Goal: Task Accomplishment & Management: Manage account settings

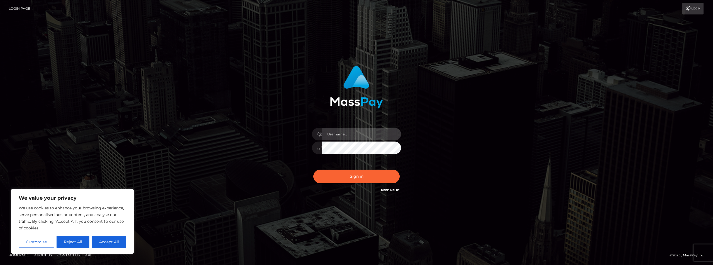
click at [365, 134] on input "text" at bounding box center [361, 134] width 79 height 13
click at [357, 131] on input "slominskicaden@fi" at bounding box center [361, 134] width 79 height 13
type input "cslominski99@gmail.com"
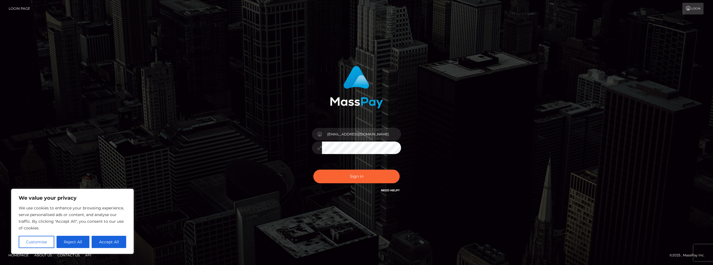
click at [313, 170] on button "Sign in" at bounding box center [356, 177] width 86 height 14
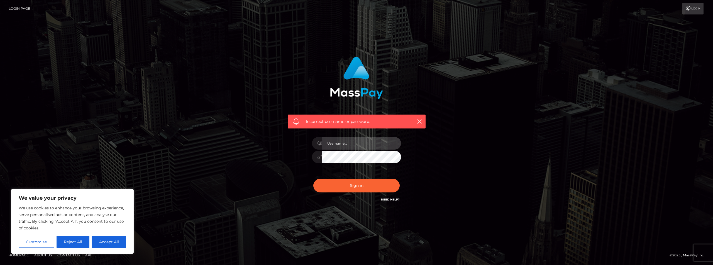
click at [362, 143] on input "text" at bounding box center [361, 143] width 79 height 13
type input "slominskicaden@firemtfpd.org"
click at [313, 179] on button "Sign in" at bounding box center [356, 186] width 86 height 14
click at [344, 141] on input "text" at bounding box center [361, 143] width 79 height 13
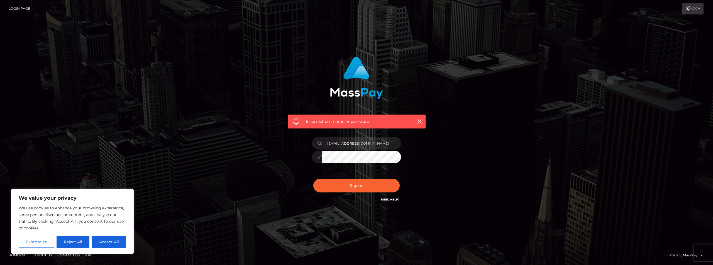
click at [386, 200] on link "Need Help?" at bounding box center [390, 200] width 19 height 4
click at [287, 164] on div "Incorrect username or password. slominskicaden@firemtfpd.org" at bounding box center [356, 130] width 146 height 155
click at [382, 145] on input "slominskicaden@firemtfpd.org" at bounding box center [361, 143] width 79 height 13
click at [381, 146] on input "slominskicaden@firemtfpd.org" at bounding box center [361, 143] width 79 height 13
click at [362, 146] on input "slominskicaden@firemtfpd.org" at bounding box center [361, 143] width 79 height 13
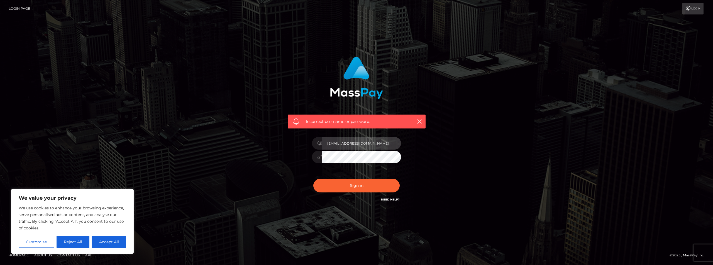
click at [364, 146] on input "slominskicaden@firemtfpd.org" at bounding box center [361, 143] width 79 height 13
type input "slominskicaden@fire.mtfpd.org"
click at [364, 187] on button "Sign in" at bounding box center [356, 186] width 86 height 14
click at [394, 197] on h6 "Need Help?" at bounding box center [390, 199] width 19 height 5
click at [393, 198] on link "Need Help?" at bounding box center [390, 200] width 19 height 4
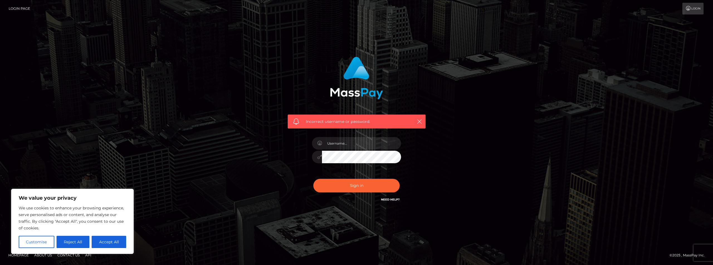
click at [395, 200] on link "Need Help?" at bounding box center [390, 200] width 19 height 4
click at [111, 244] on button "Accept All" at bounding box center [109, 242] width 35 height 12
checkbox input "true"
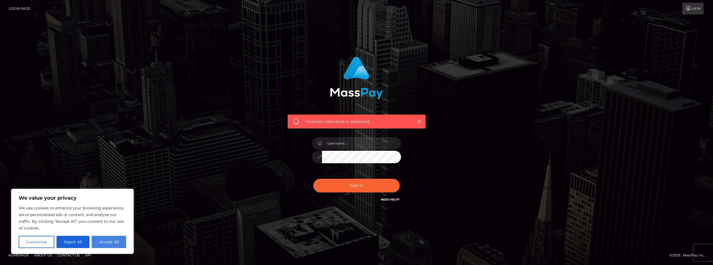
checkbox input "true"
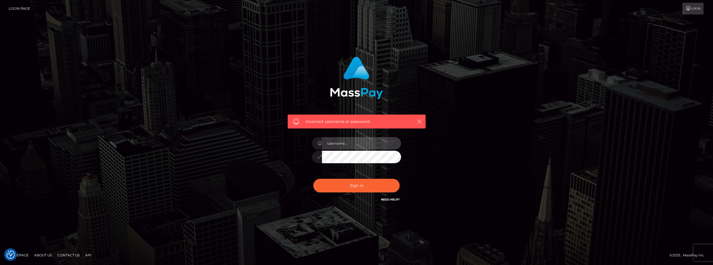
click at [360, 145] on input "text" at bounding box center [361, 143] width 79 height 13
type input "[EMAIL_ADDRESS][DOMAIN_NAME]"
click at [356, 144] on input "slominskicaden@fire.mtfpd.org" at bounding box center [361, 143] width 79 height 13
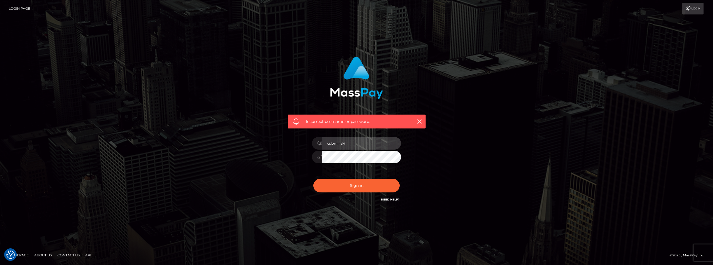
click at [352, 146] on input "cslominski" at bounding box center [361, 143] width 79 height 13
type input "cslominski99@gmail.com"
click at [313, 179] on button "Sign in" at bounding box center [356, 186] width 86 height 14
click at [371, 146] on input "text" at bounding box center [361, 143] width 79 height 13
type input "[EMAIL_ADDRESS][DOMAIN_NAME]"
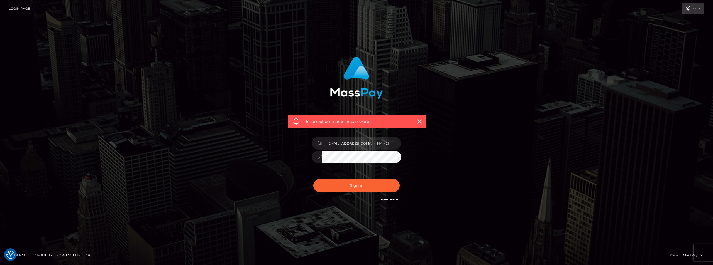
click at [313, 179] on button "Sign in" at bounding box center [356, 186] width 86 height 14
click at [389, 200] on link "Need Help?" at bounding box center [390, 200] width 19 height 4
